Goal: Transaction & Acquisition: Subscribe to service/newsletter

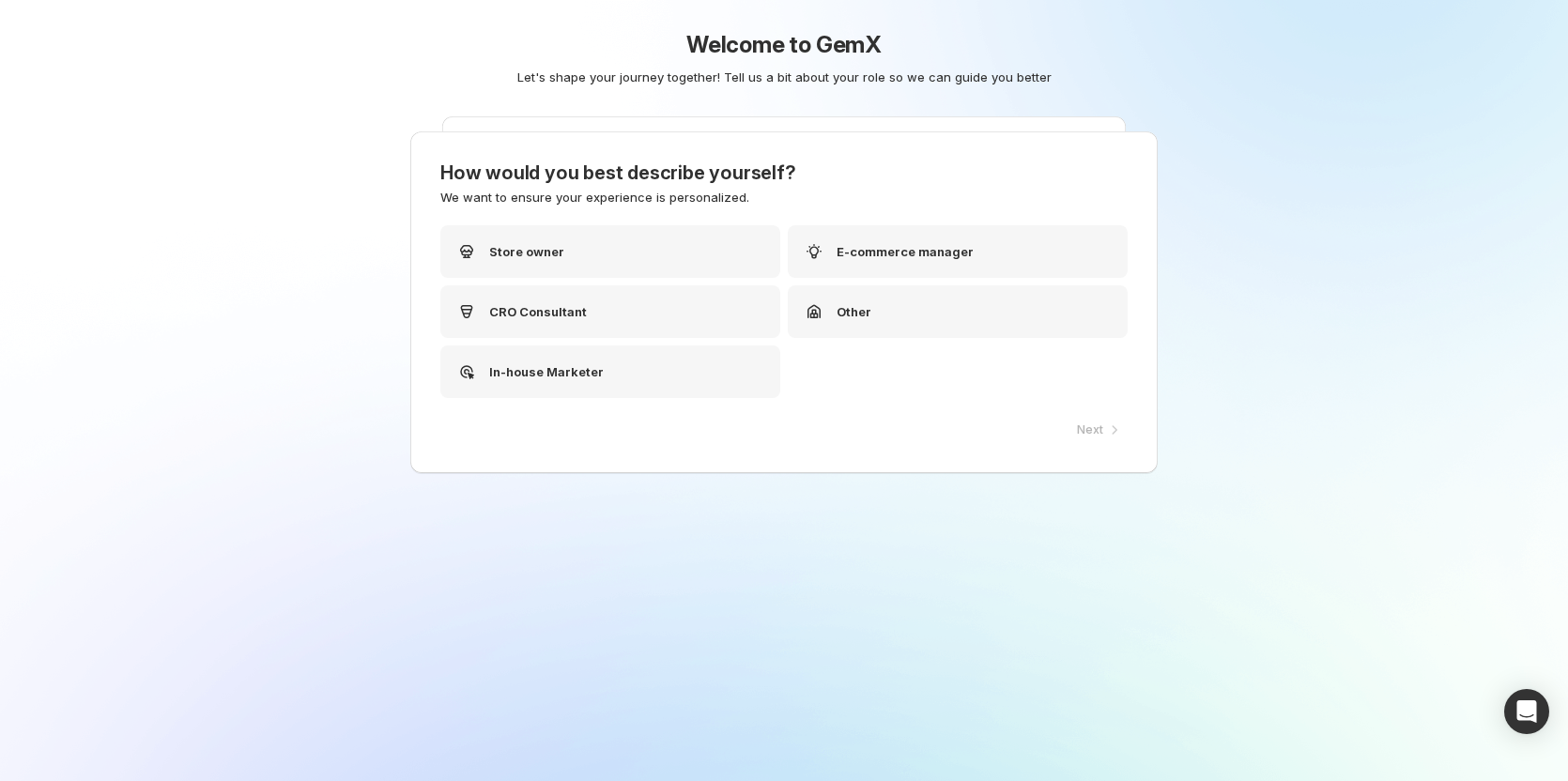
drag, startPoint x: 221, startPoint y: 123, endPoint x: 222, endPoint y: 160, distance: 37.0
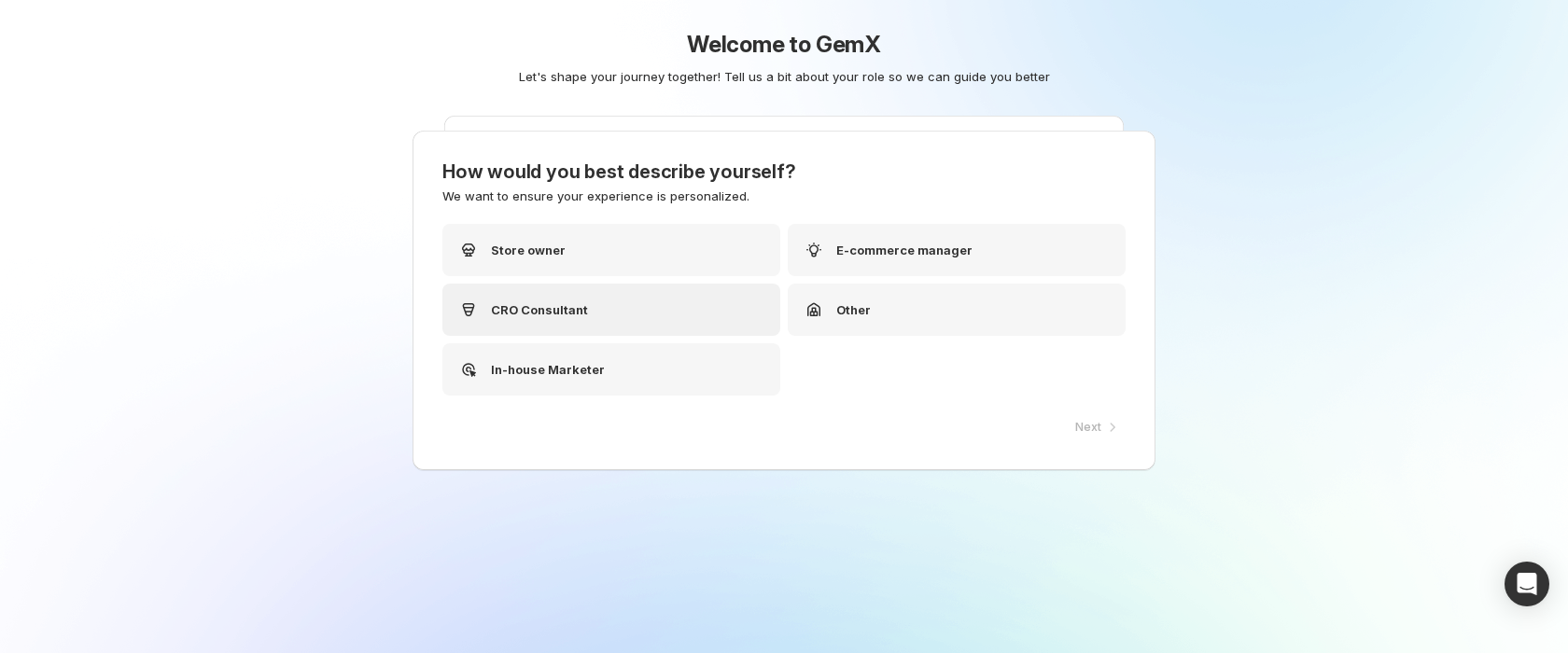
click at [655, 303] on div "CRO Consultant" at bounding box center [611, 310] width 338 height 52
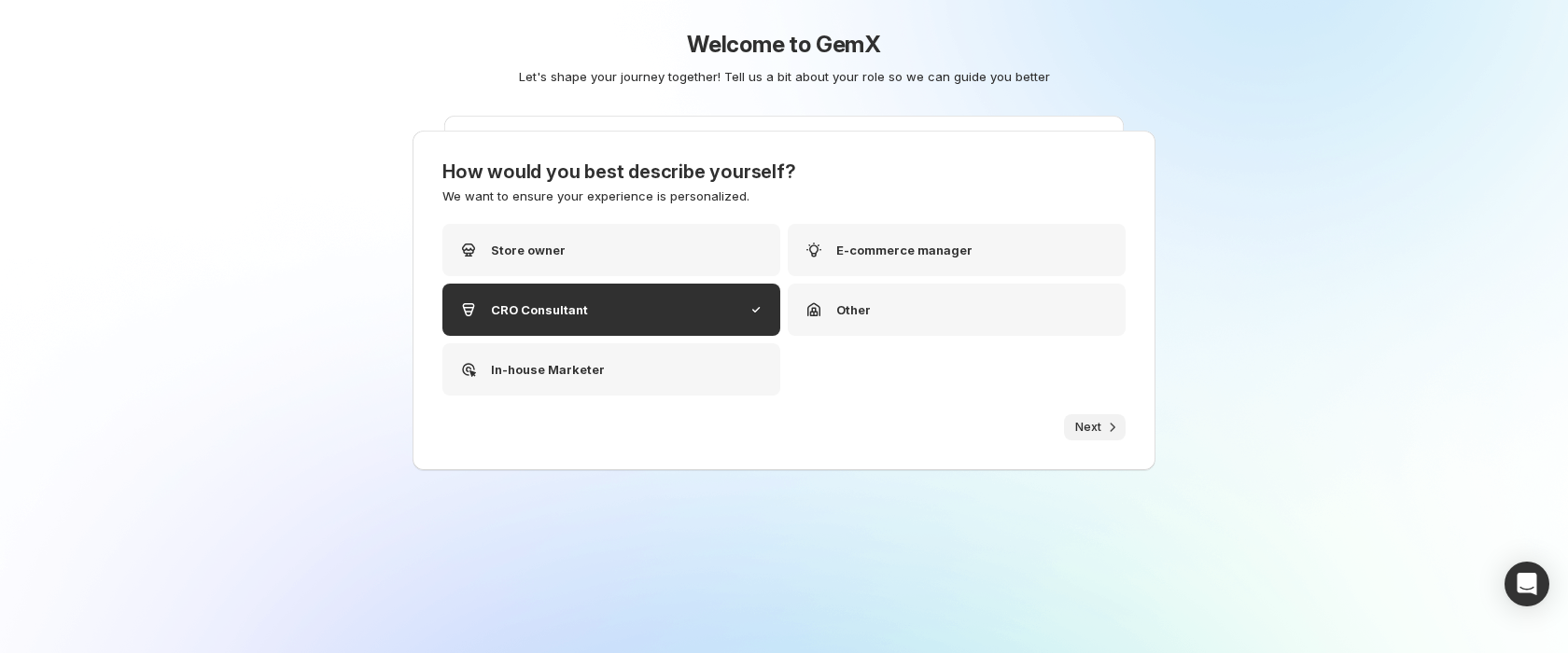
click at [1093, 430] on span "Next" at bounding box center [1088, 427] width 26 height 15
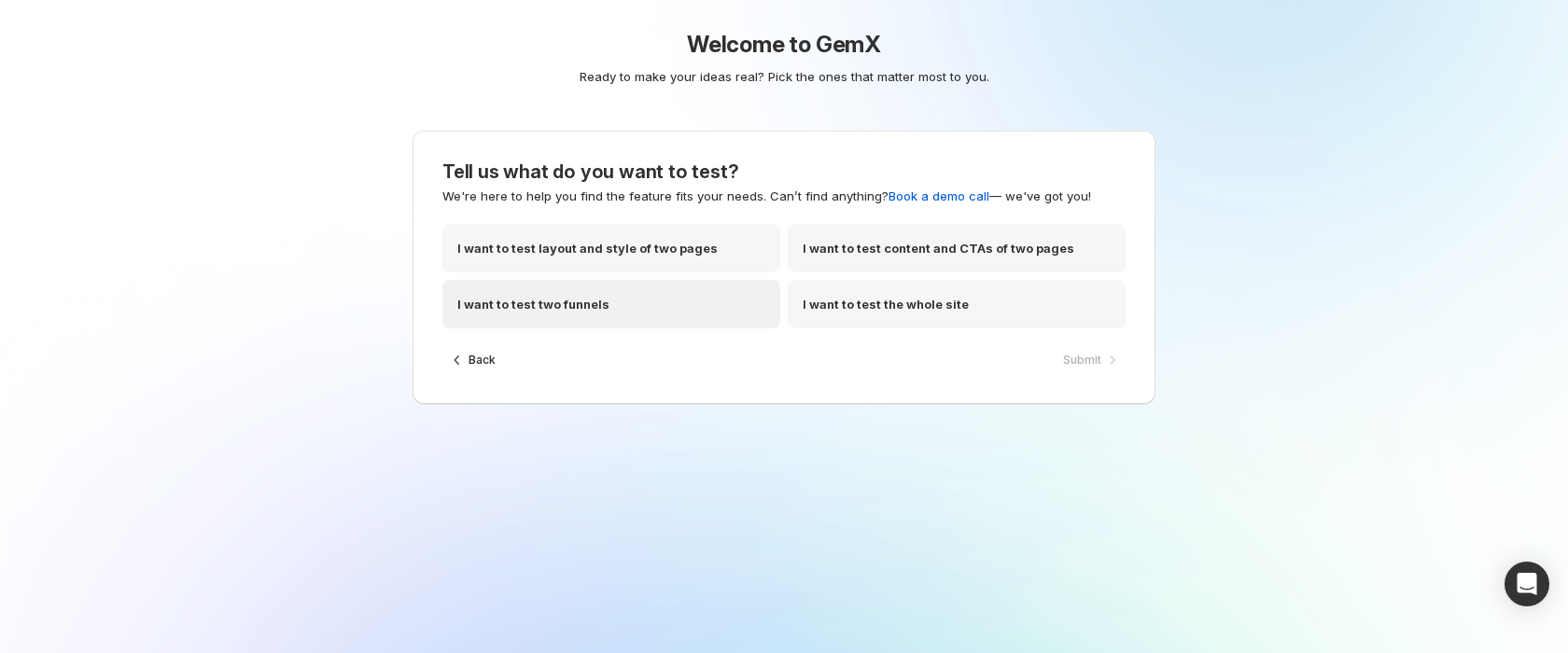
click at [600, 302] on p "I want to test two funnels" at bounding box center [533, 304] width 152 height 18
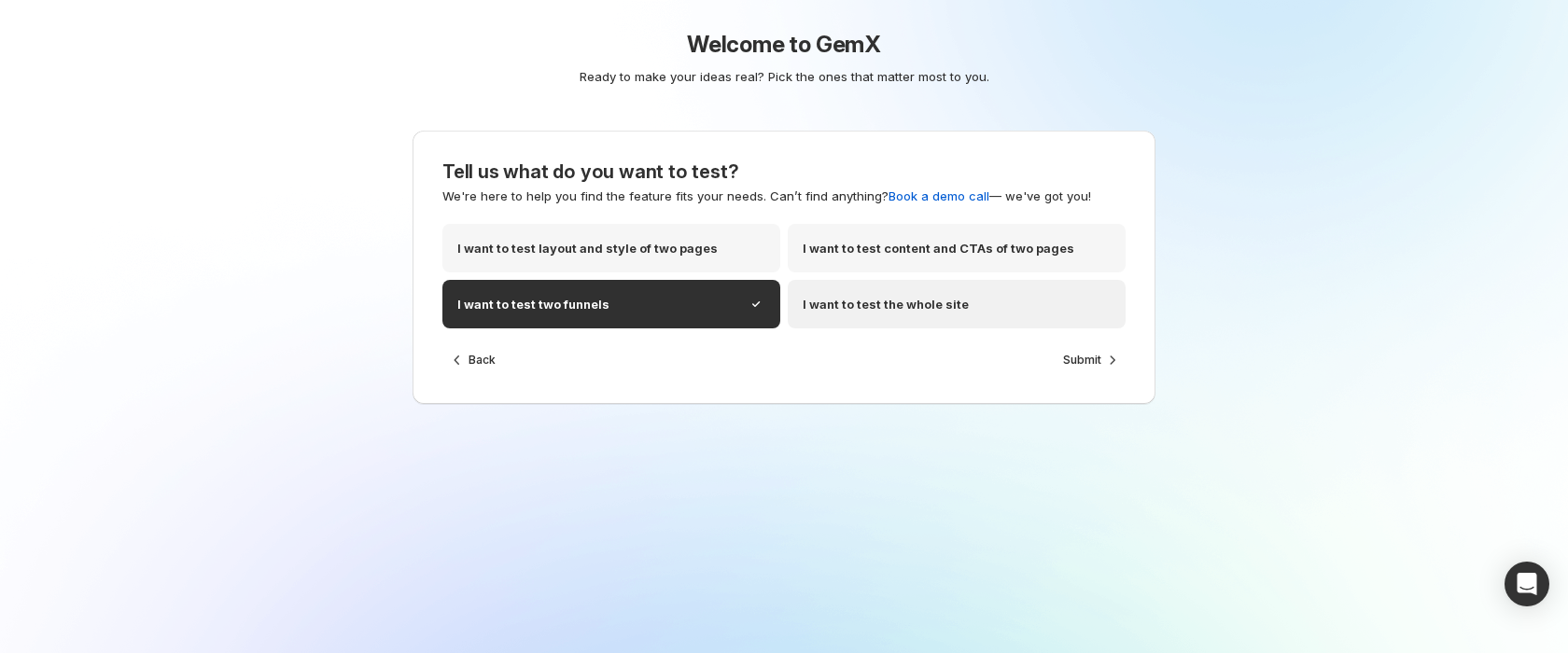
click at [927, 303] on p "I want to test the whole site" at bounding box center [885, 304] width 166 height 18
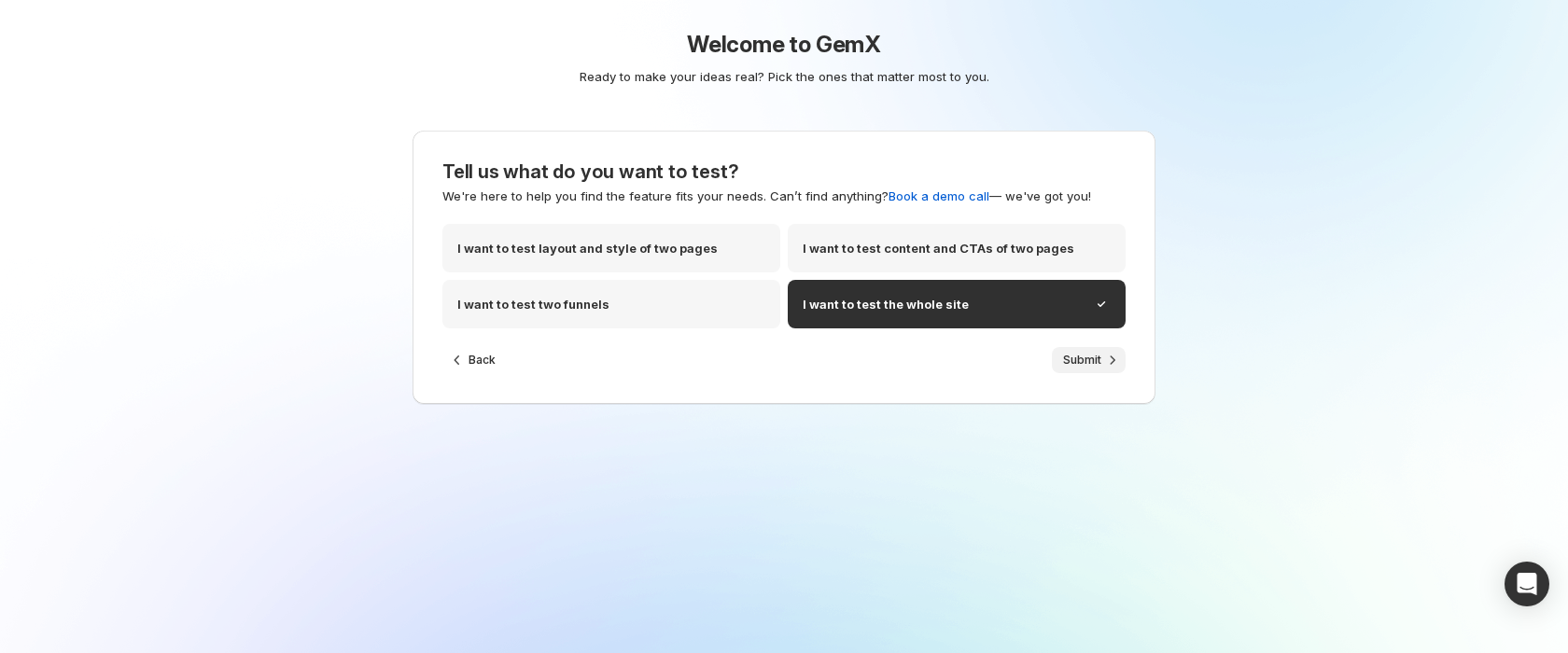
click at [1065, 359] on span "Submit" at bounding box center [1082, 360] width 38 height 15
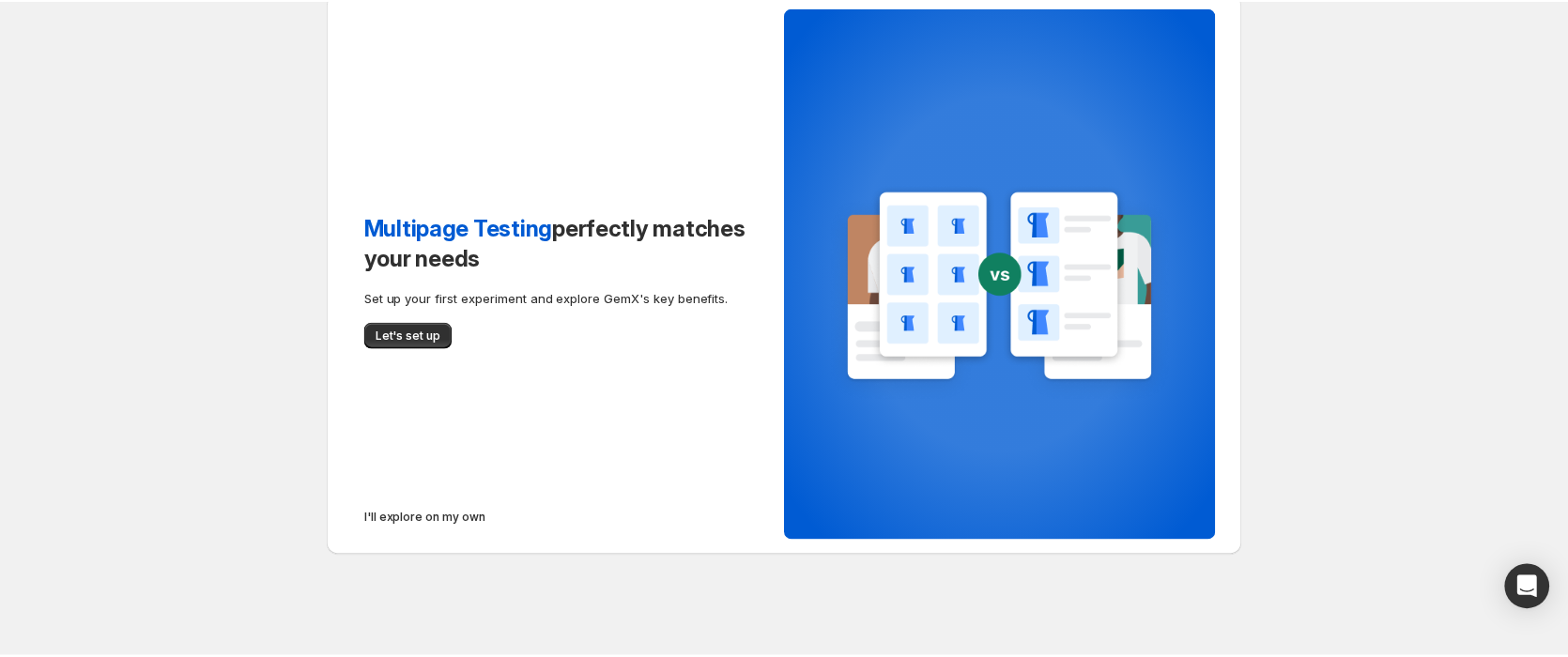
scroll to position [26, 0]
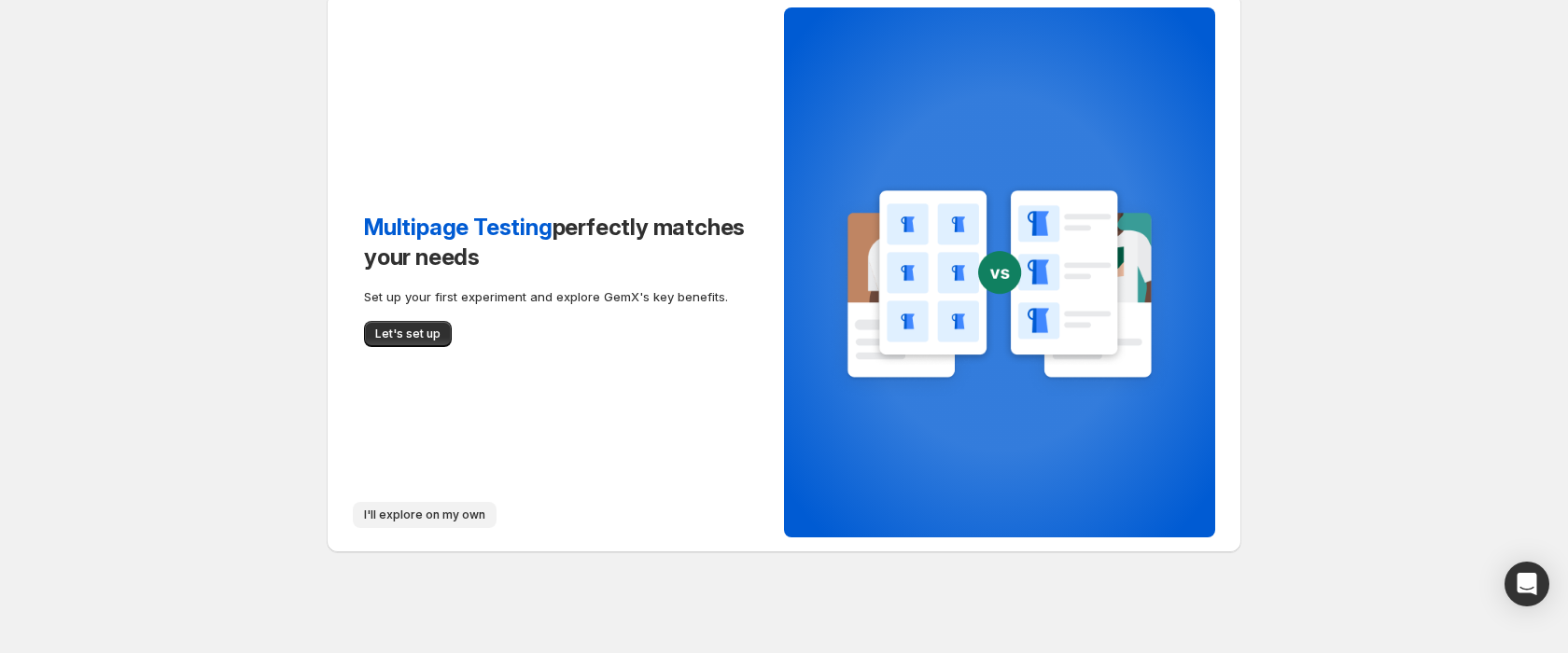
click at [418, 514] on span "I'll explore on my own" at bounding box center [424, 514] width 121 height 15
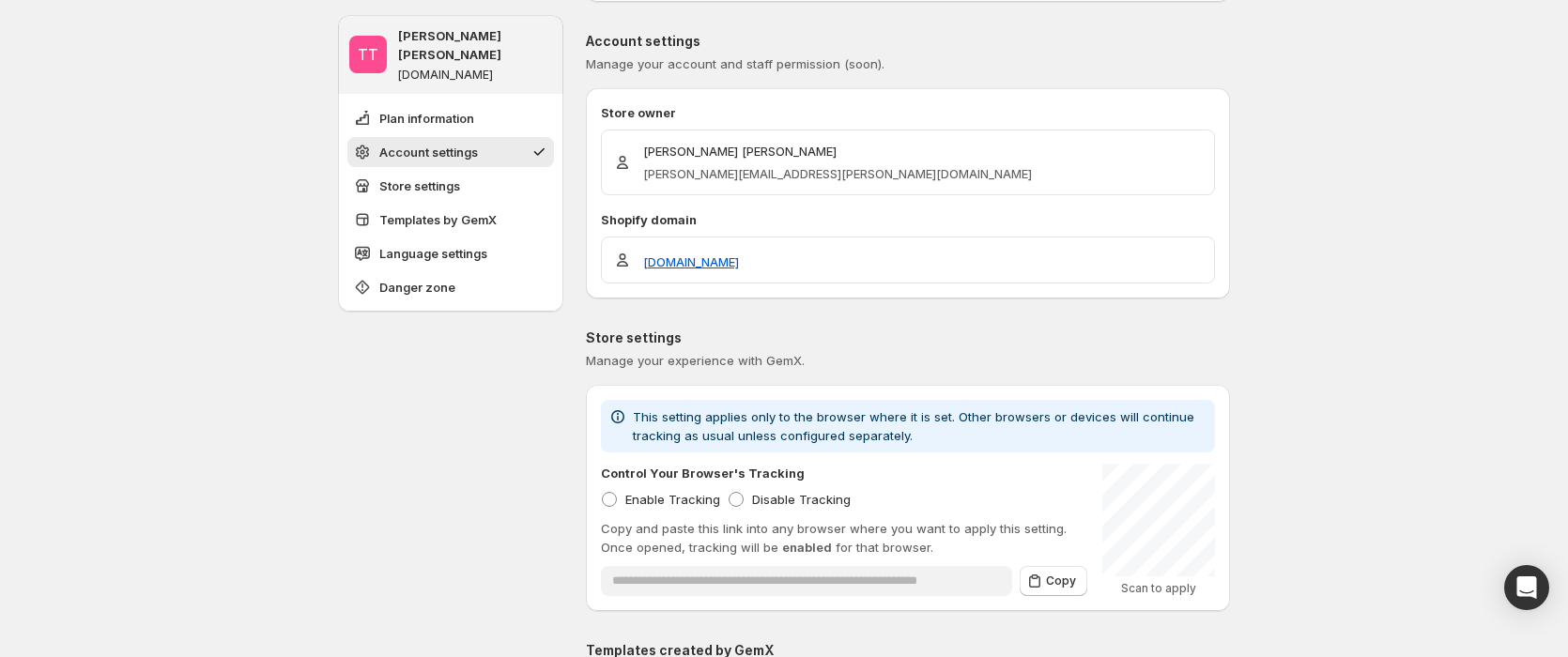
scroll to position [282, 0]
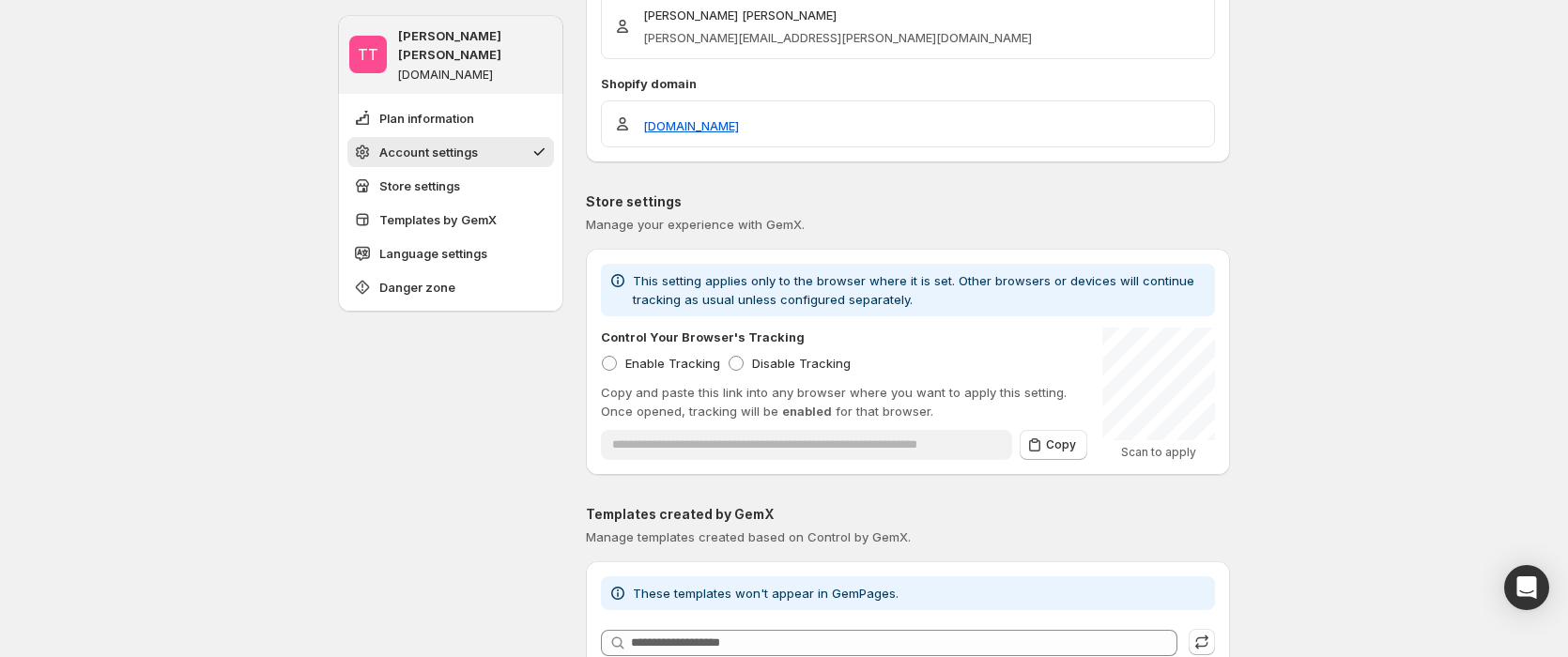
scroll to position [32, 0]
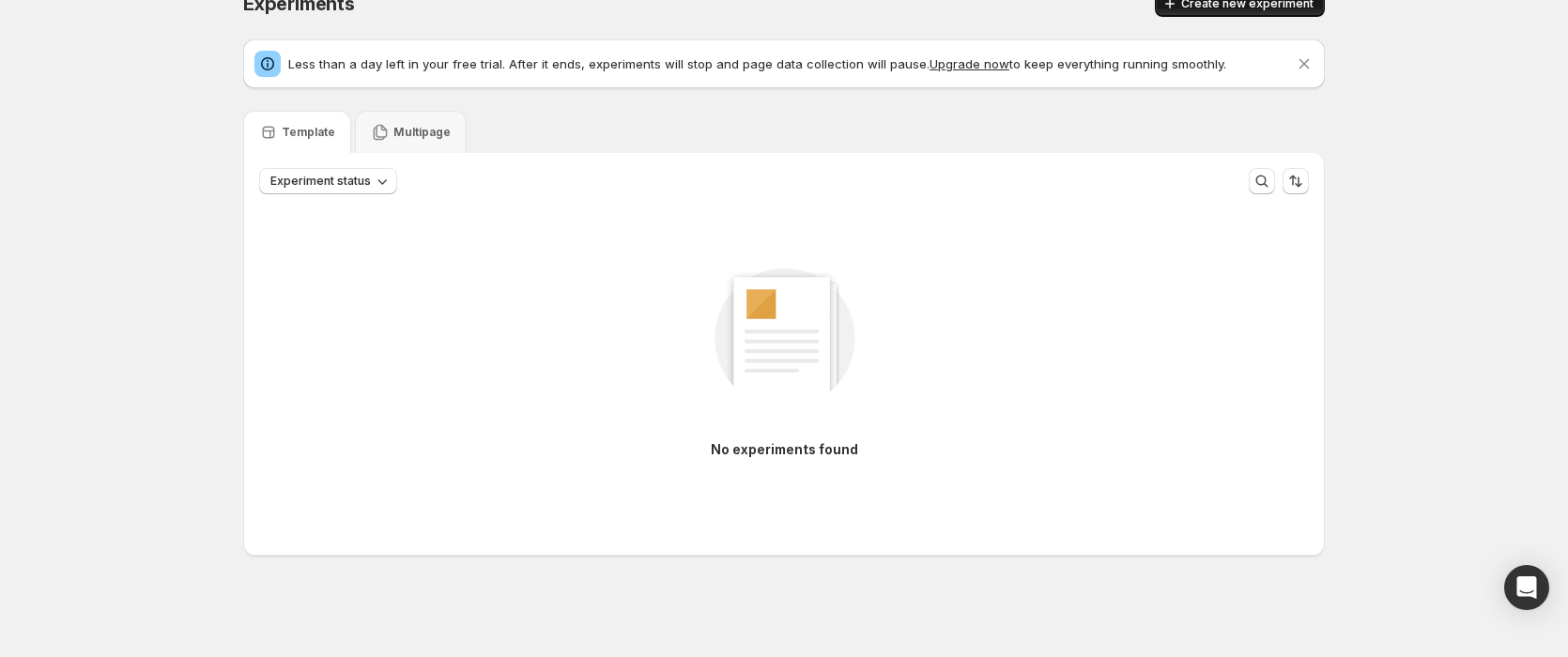
click at [1270, 9] on span "Create new experiment" at bounding box center [1248, 3] width 133 height 15
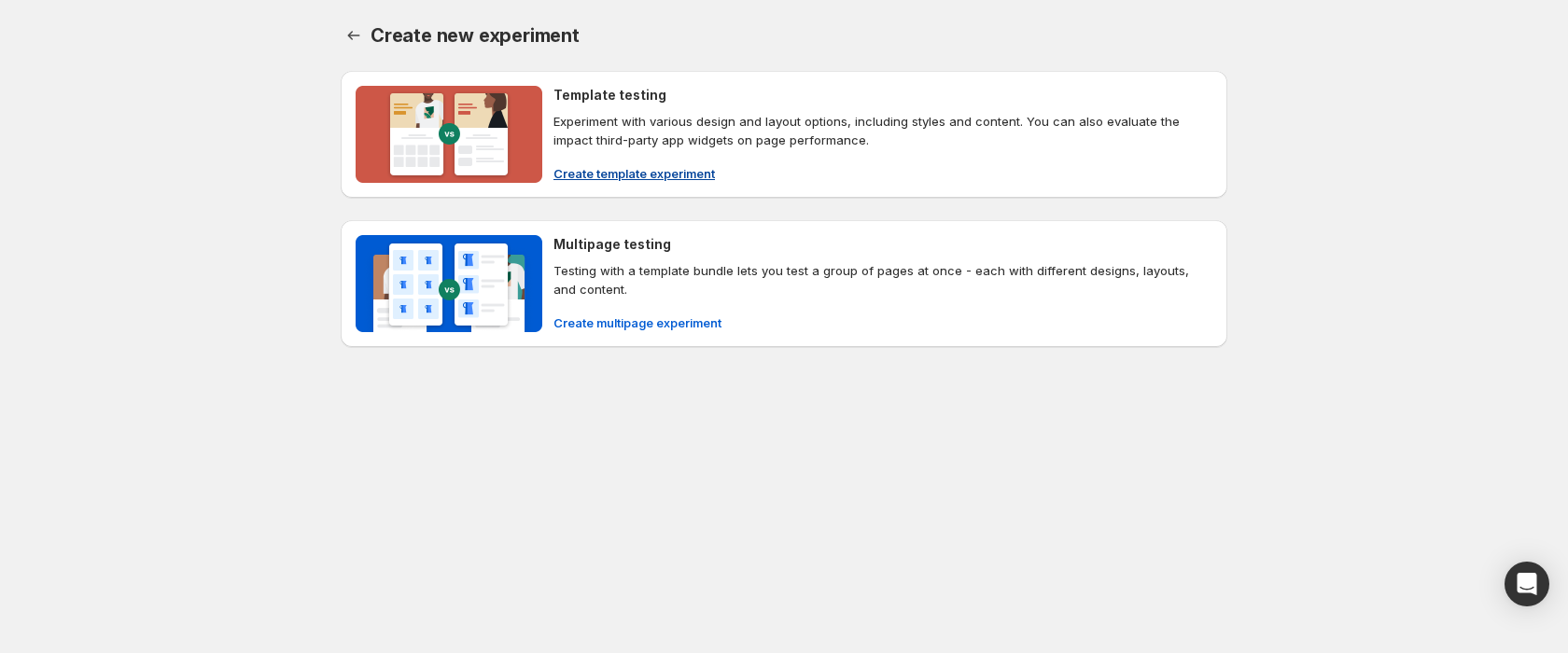
click at [629, 180] on span "Create template experiment" at bounding box center [634, 173] width 161 height 18
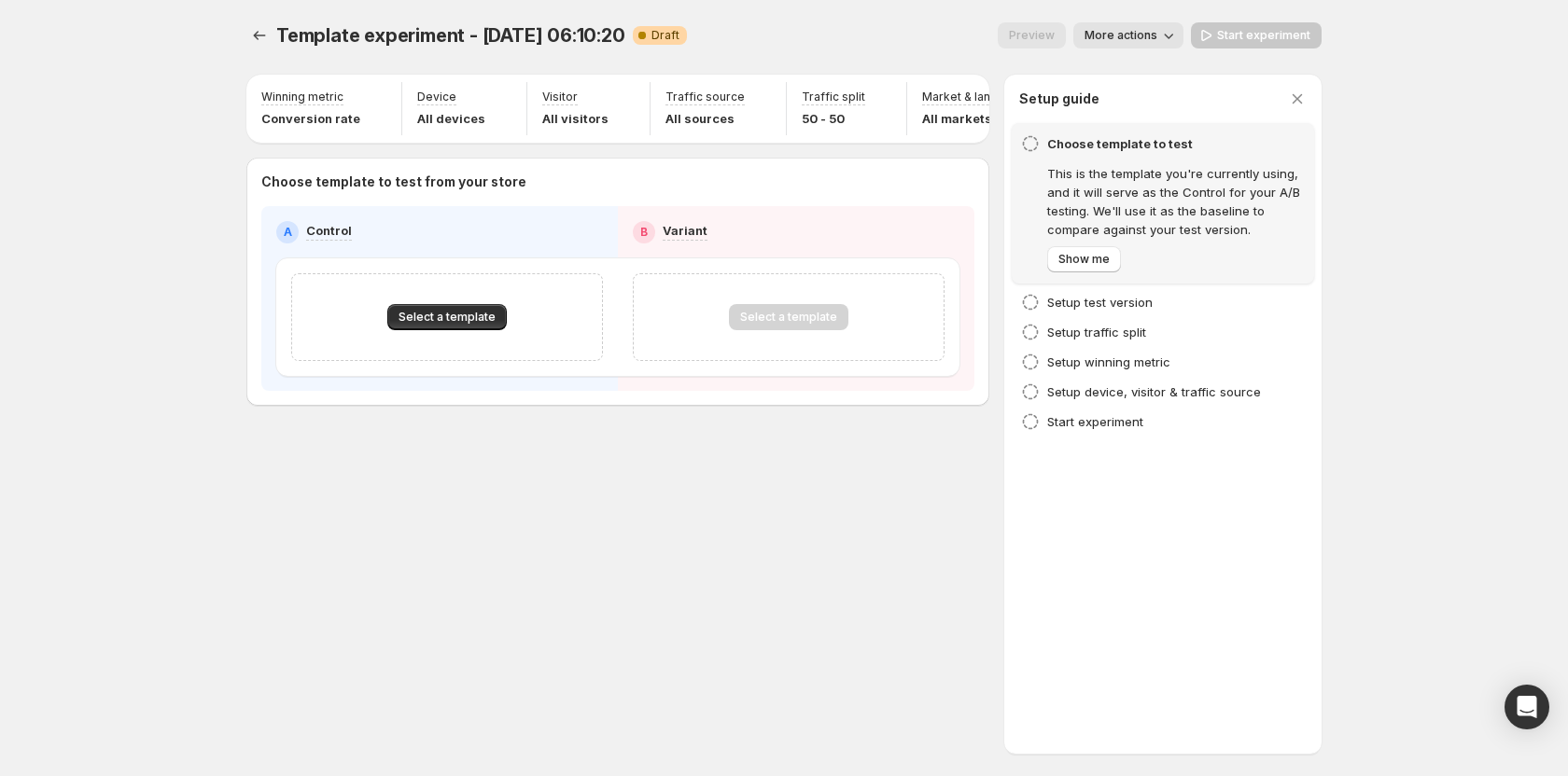
click at [469, 633] on div "Template experiment - Oct 10, 06:10:20. This page is ready Template experiment …" at bounding box center [784, 388] width 1120 height 776
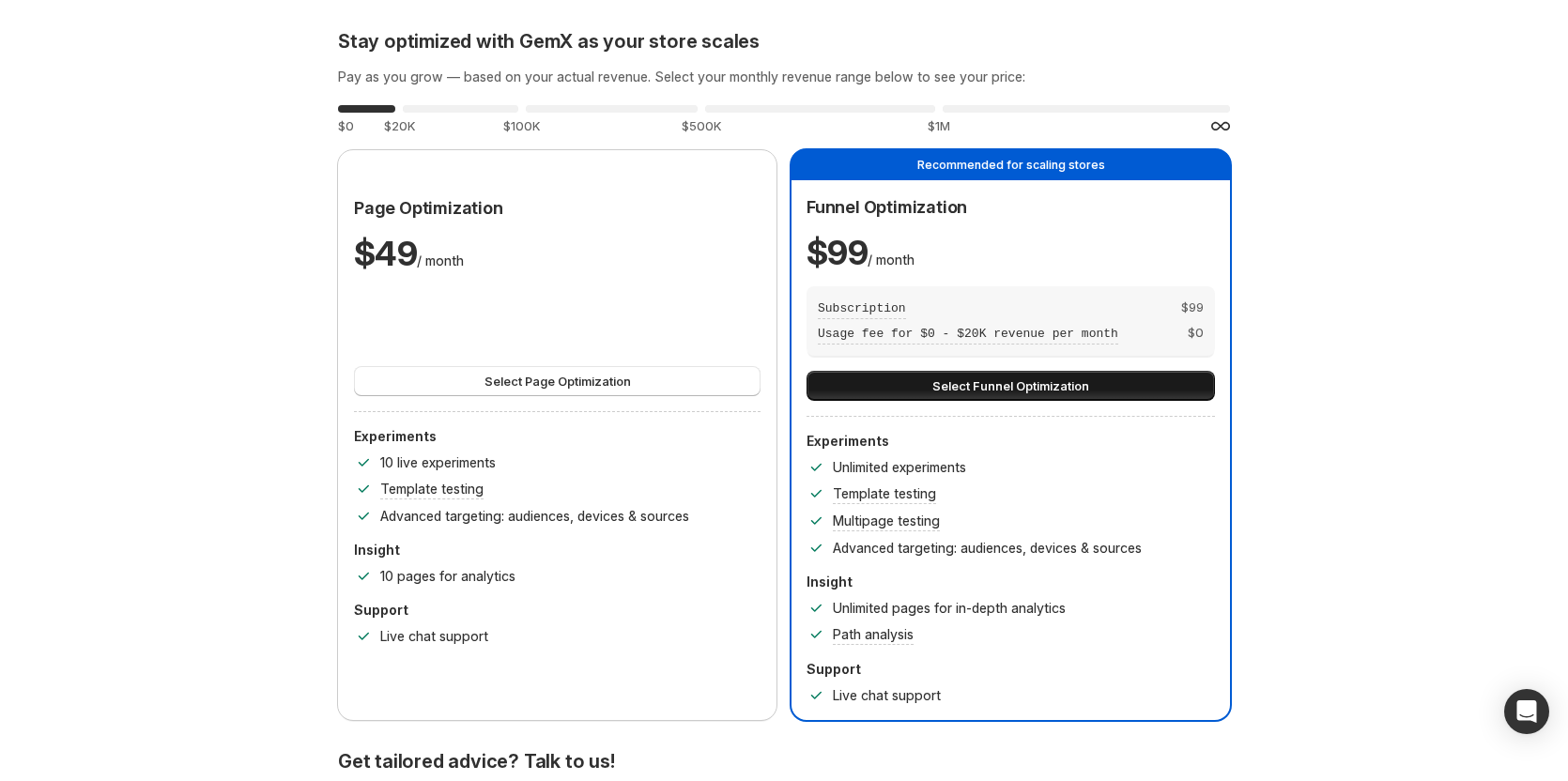
click at [1006, 377] on span "Select Funnel Optimization" at bounding box center [1011, 386] width 157 height 19
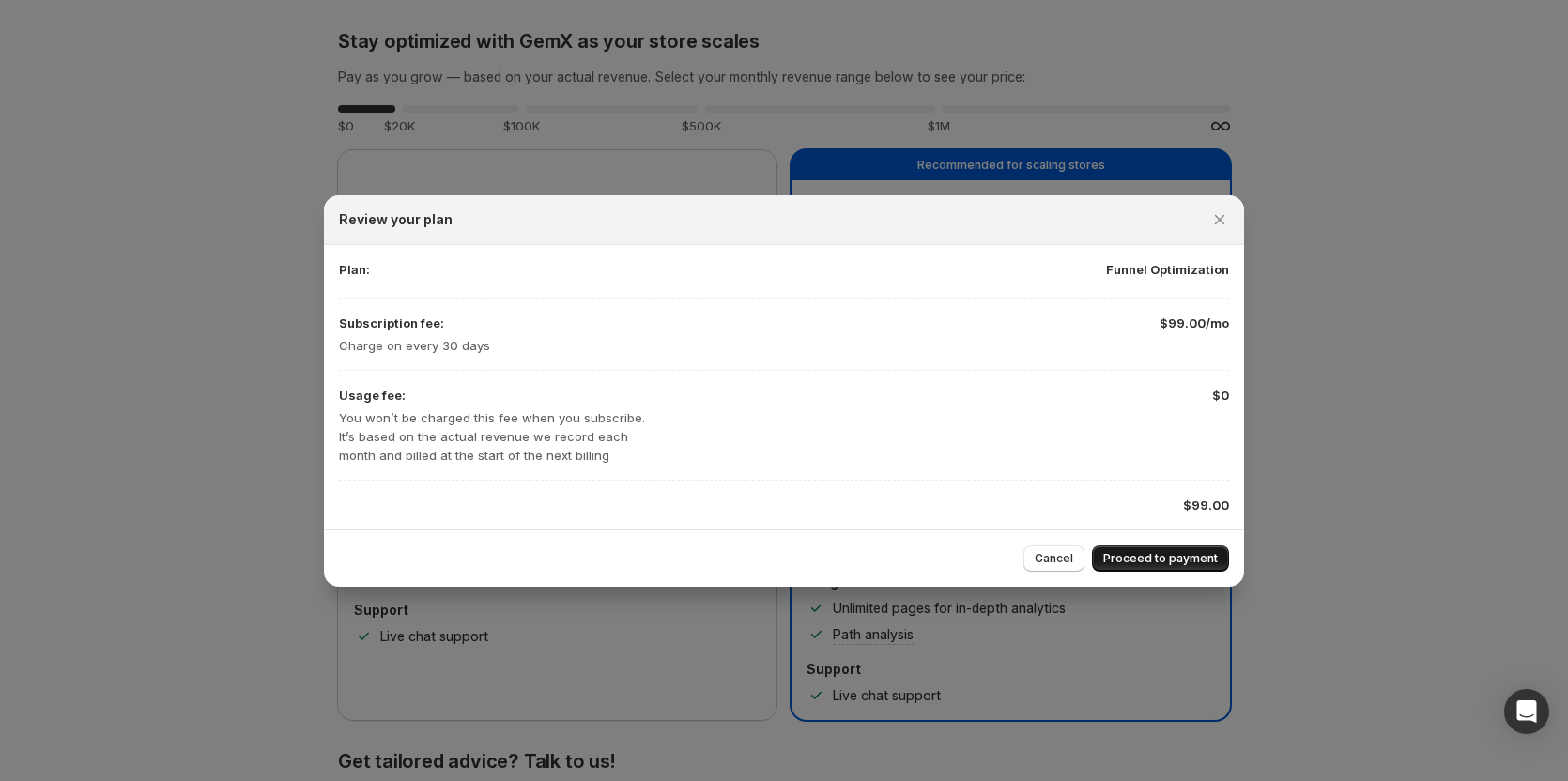
click at [1135, 556] on span "Proceed to payment" at bounding box center [1160, 558] width 114 height 15
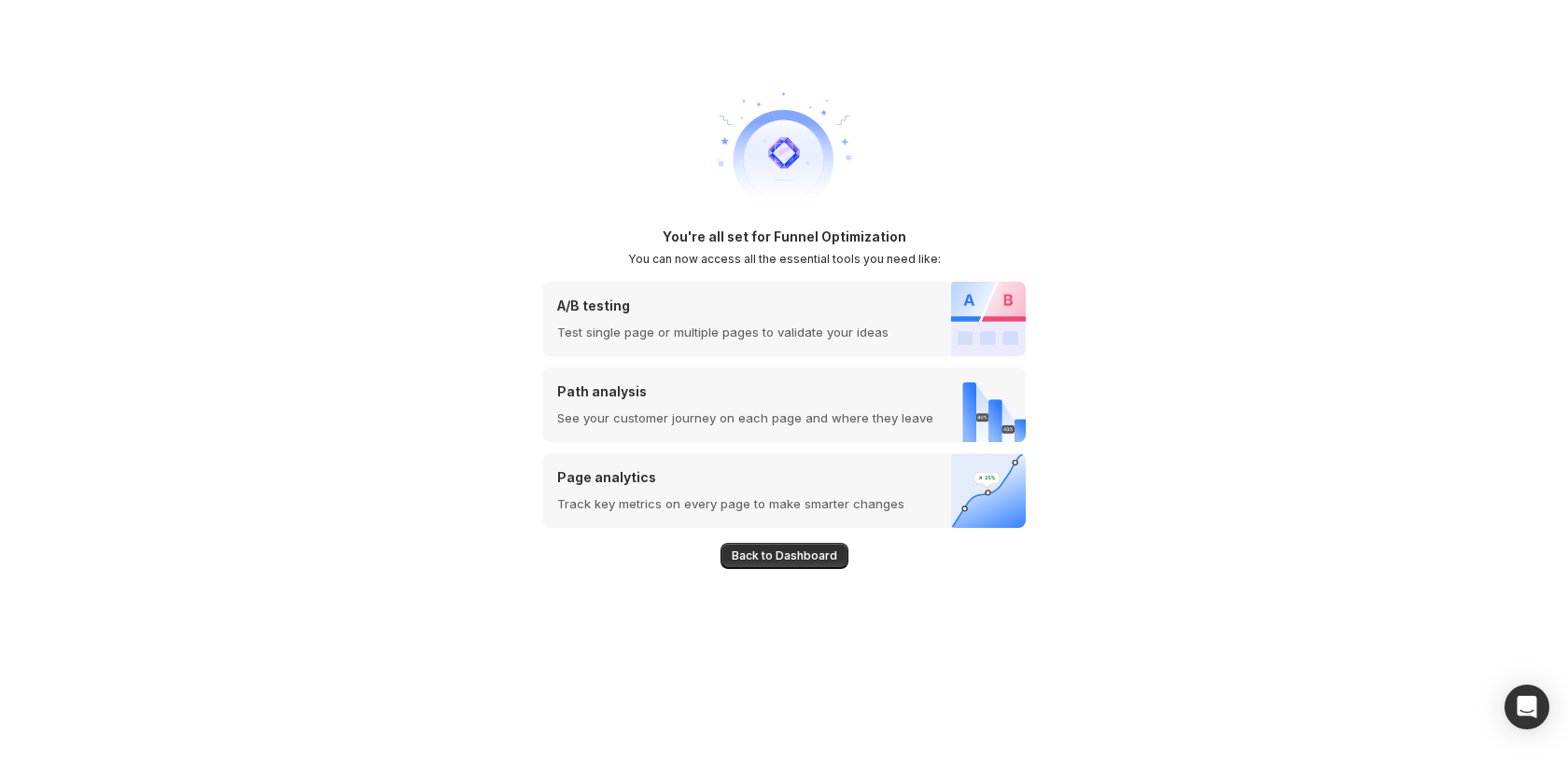
click at [767, 552] on span "Back to Dashboard" at bounding box center [784, 556] width 106 height 15
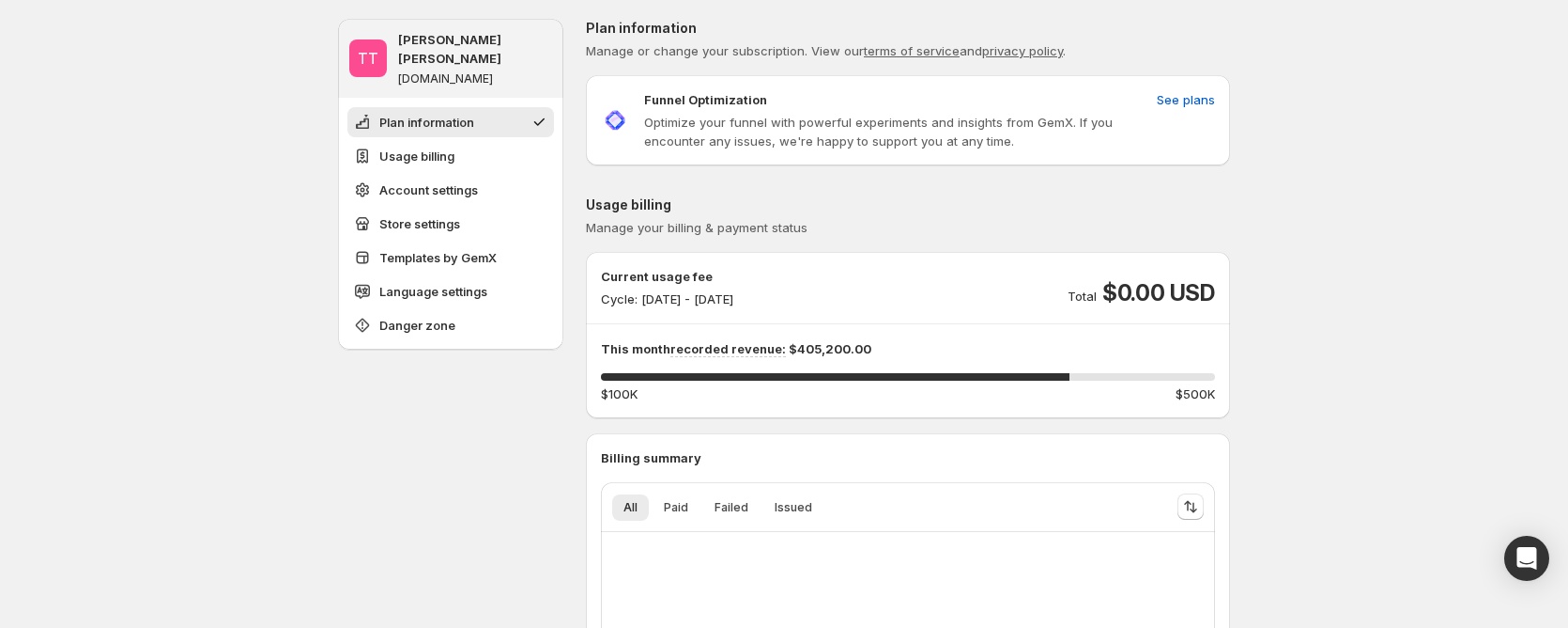
click at [733, 302] on p "Cycle: Oct 10, 2025 - Oct 31, 2025" at bounding box center [668, 298] width 133 height 19
copy p "Cycle: Oct 10, 2025 - Oct 31, 2025"
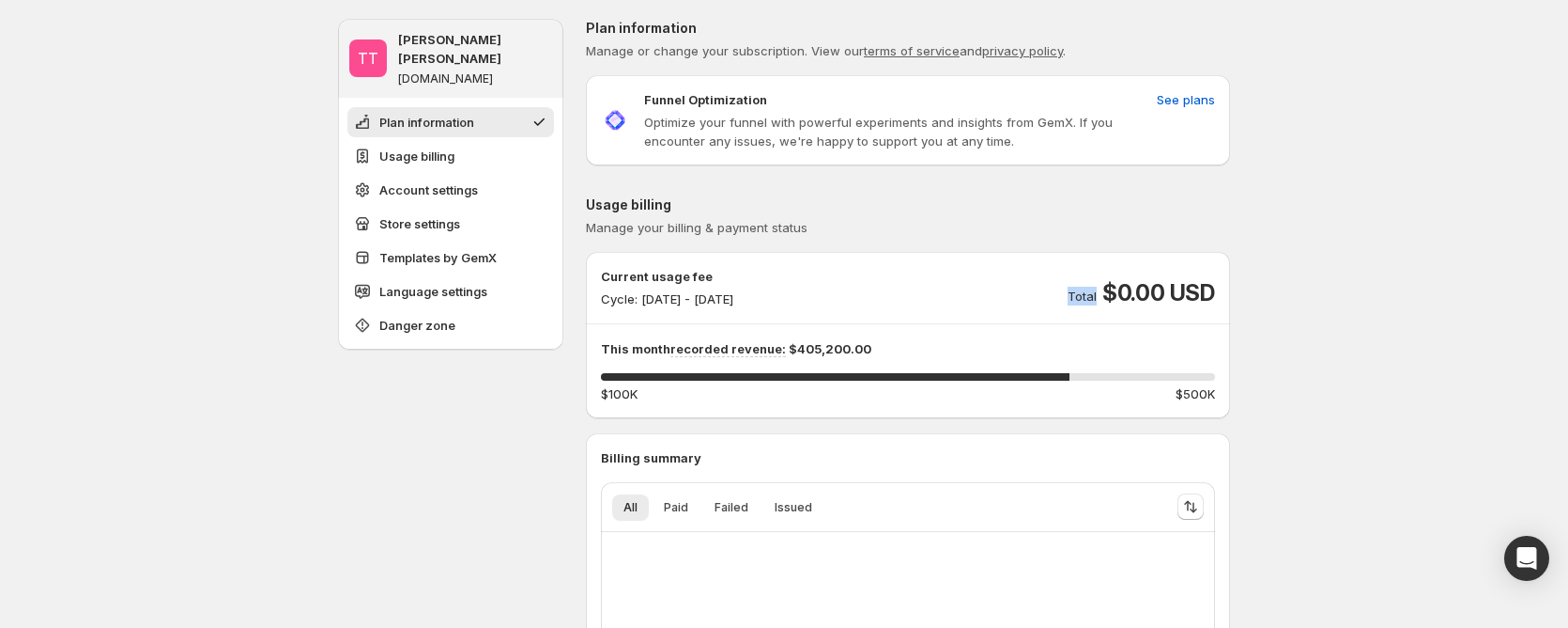
click at [1080, 291] on p "Total" at bounding box center [1083, 295] width 29 height 19
copy p "Total"
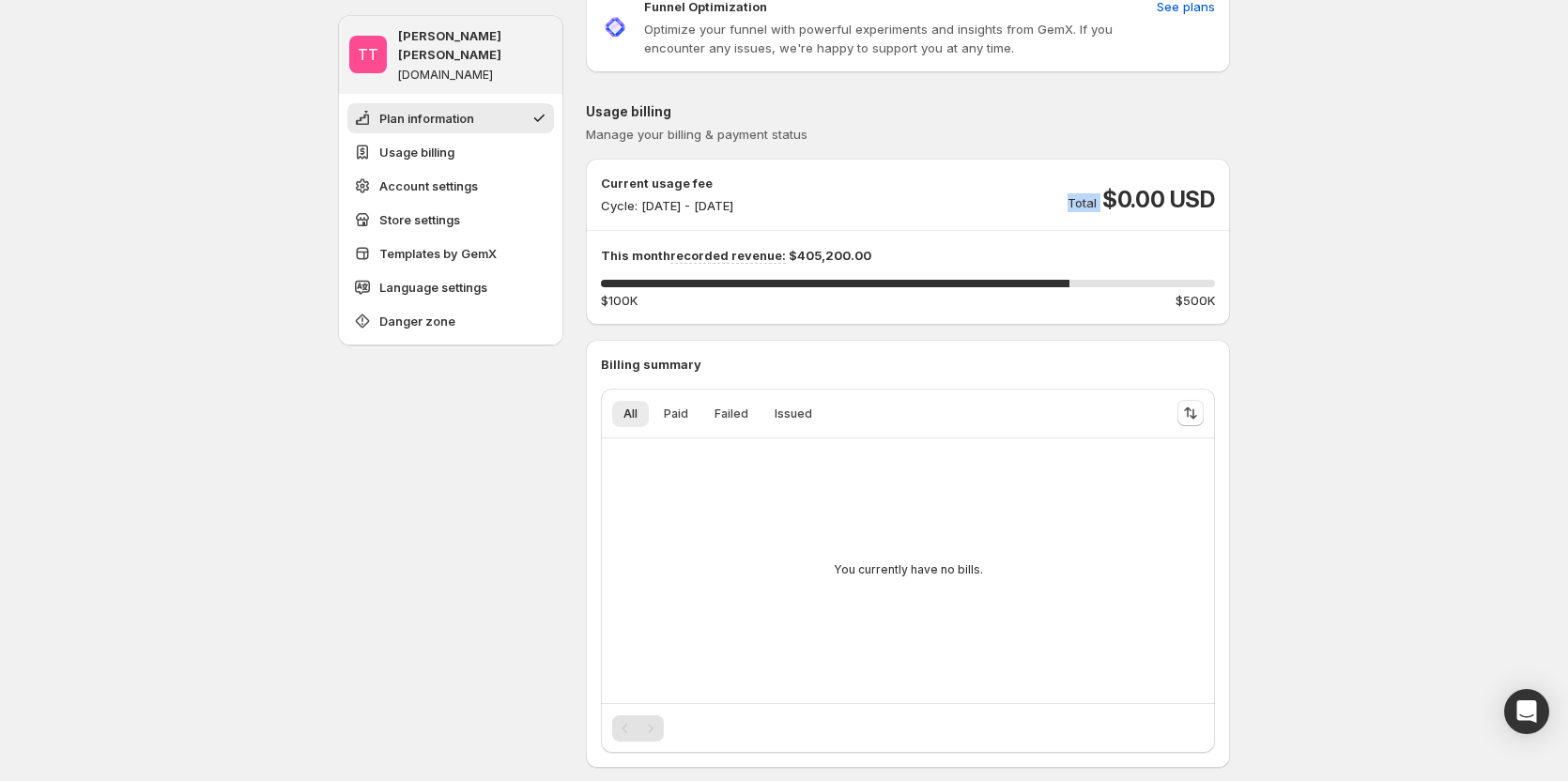
scroll to position [94, 0]
click at [1116, 558] on div "You currently have no bills." at bounding box center [908, 569] width 584 height 233
